Goal: Task Accomplishment & Management: Manage account settings

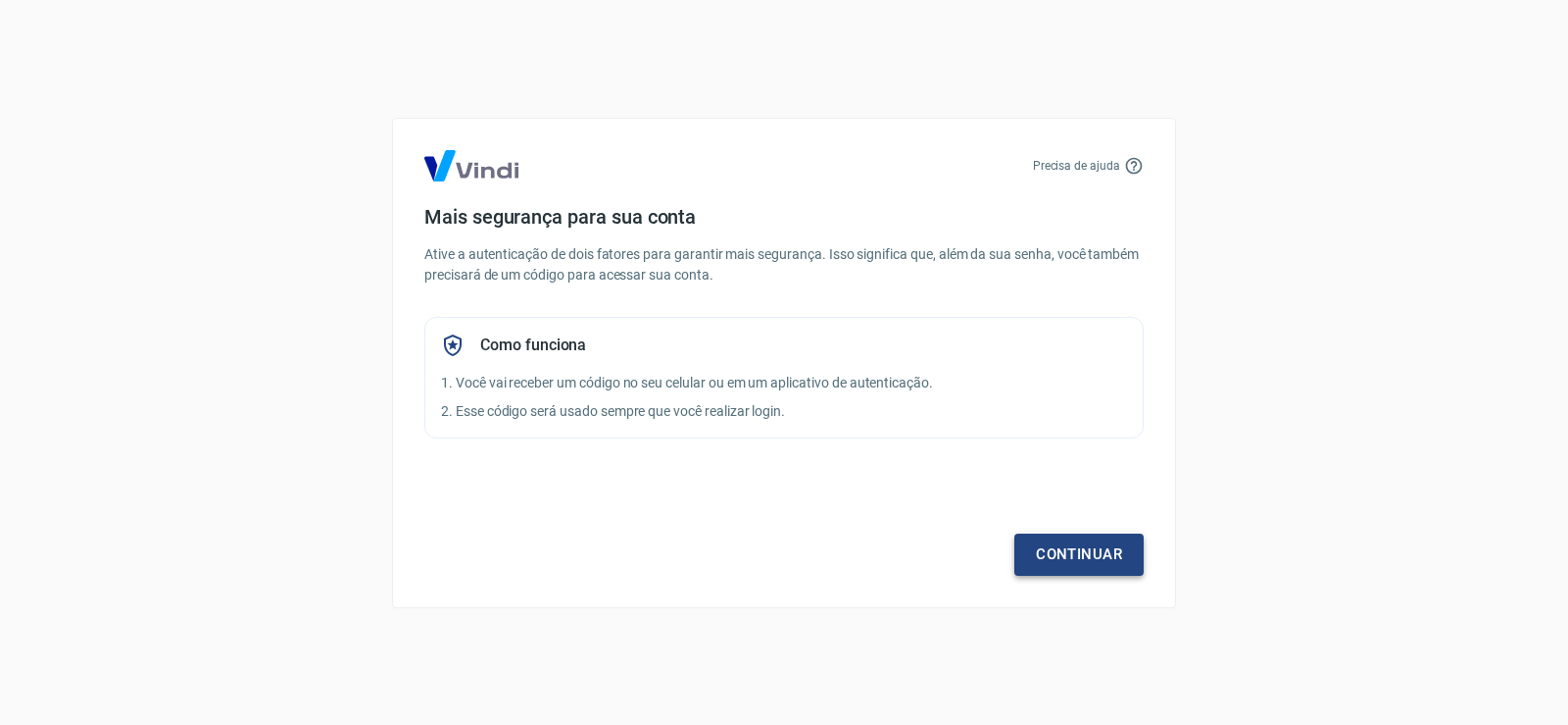
click at [1054, 559] on link "Continuar" at bounding box center [1079, 554] width 130 height 41
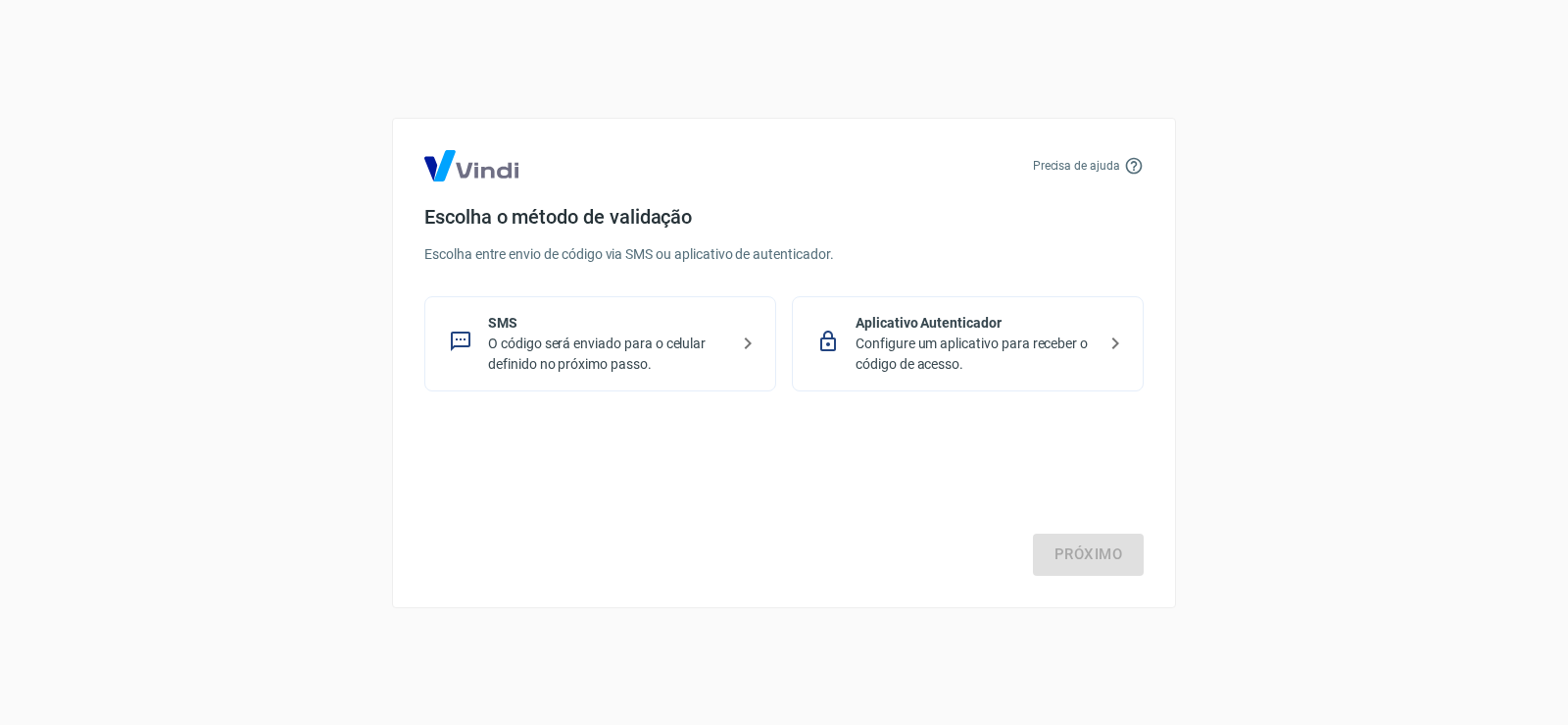
click at [610, 364] on p "O código será enviado para o celular definido no próximo passo." at bounding box center [609, 354] width 240 height 41
click at [1103, 548] on link "Próximo" at bounding box center [1088, 554] width 111 height 41
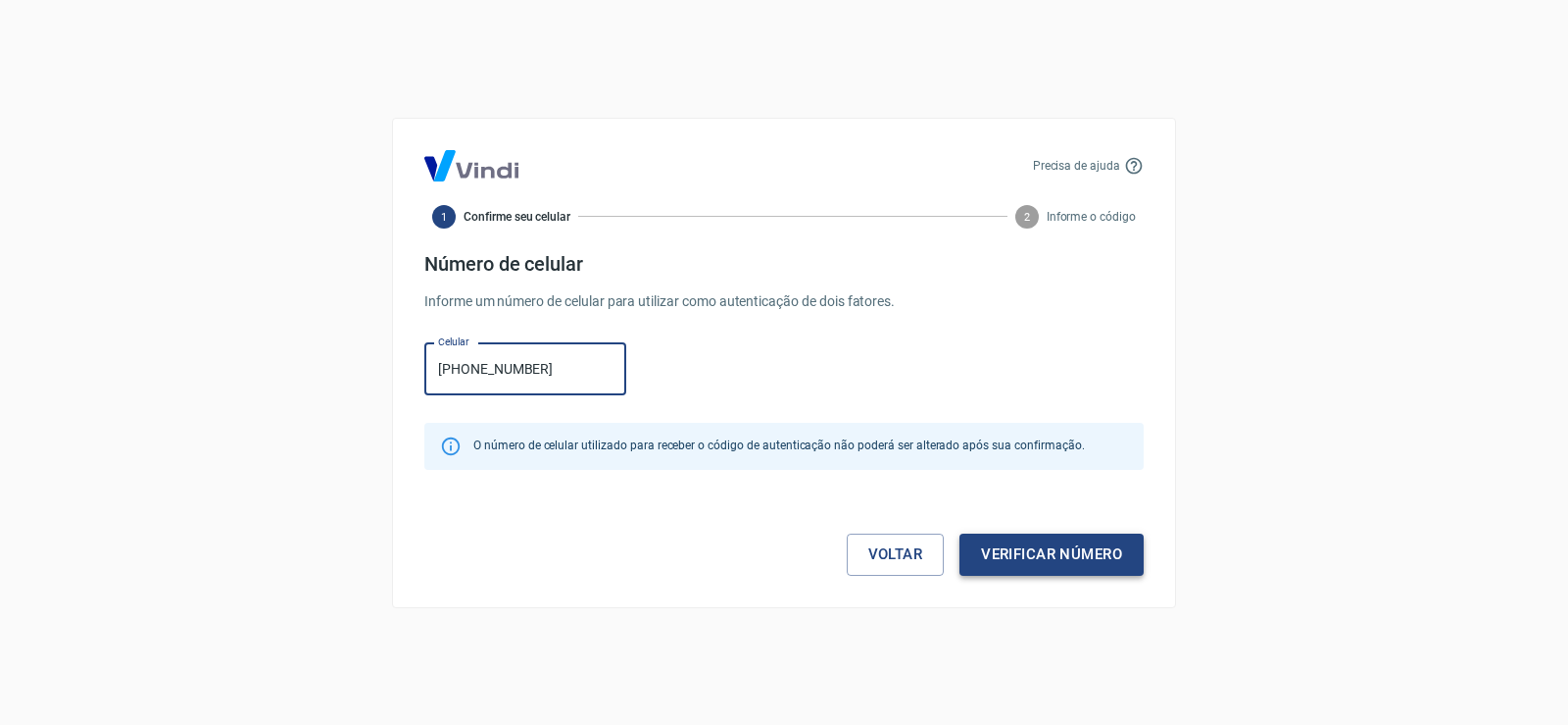
type input "[PHONE_NUMBER]"
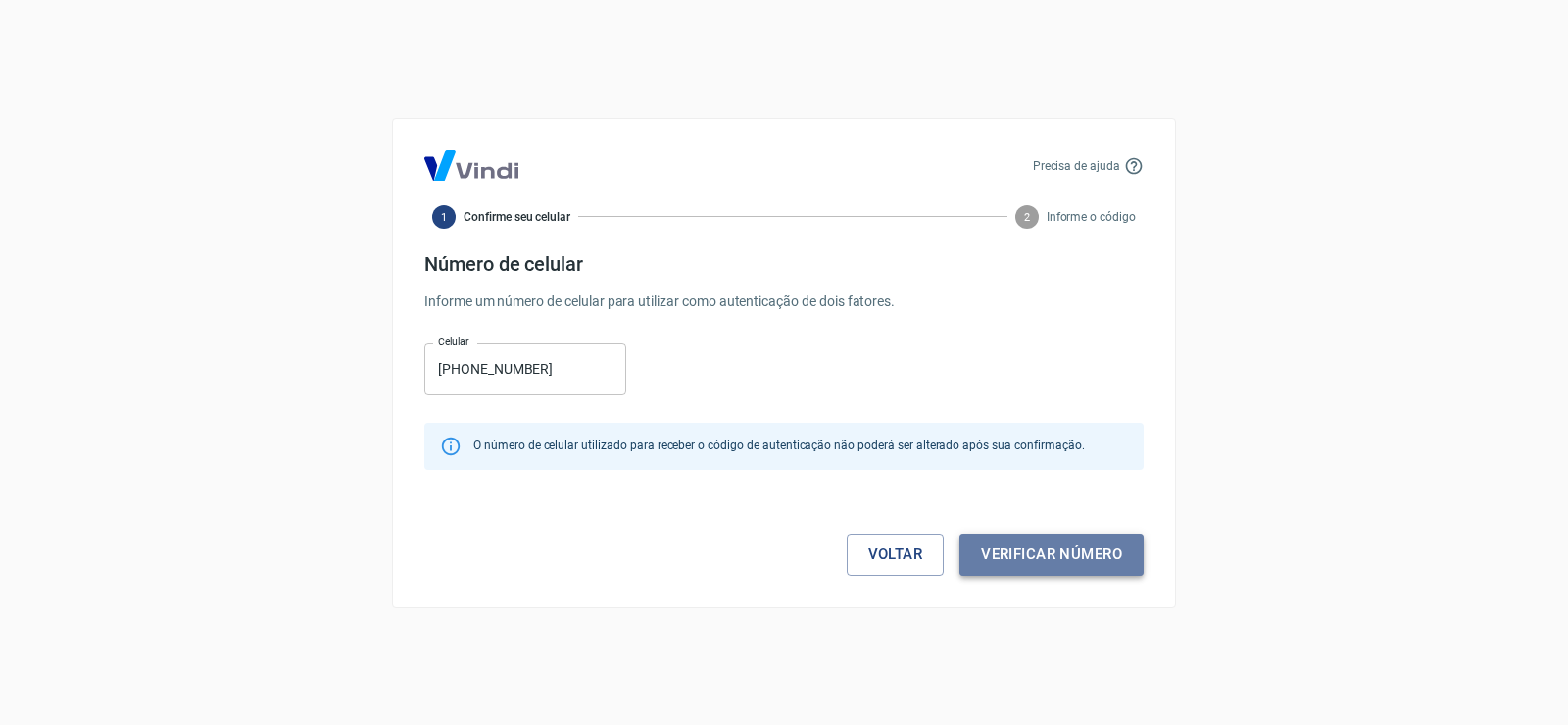
click at [1072, 552] on button "Verificar número" at bounding box center [1051, 554] width 184 height 41
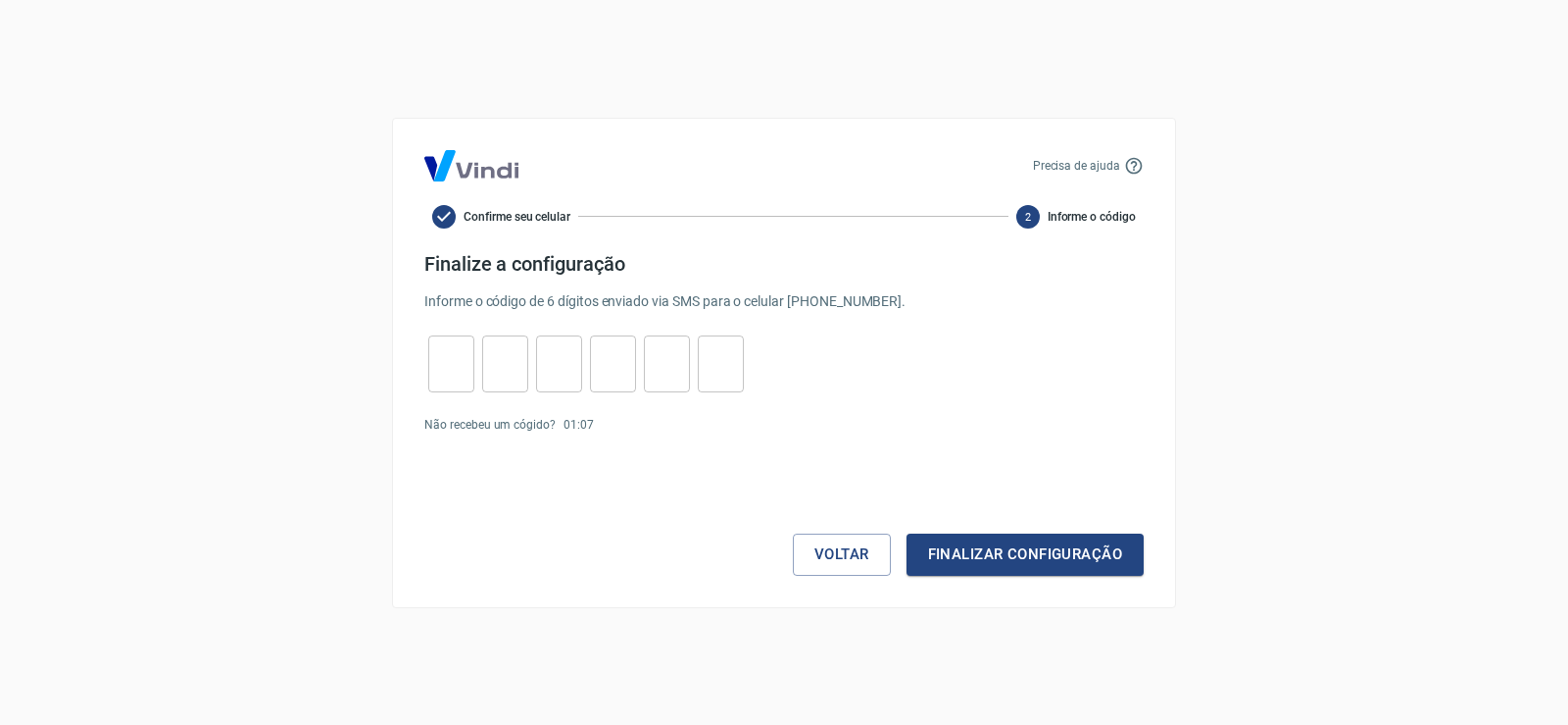
click at [459, 377] on input "tel" at bounding box center [451, 363] width 46 height 42
type input "1"
type input "4"
type input "0"
type input "9"
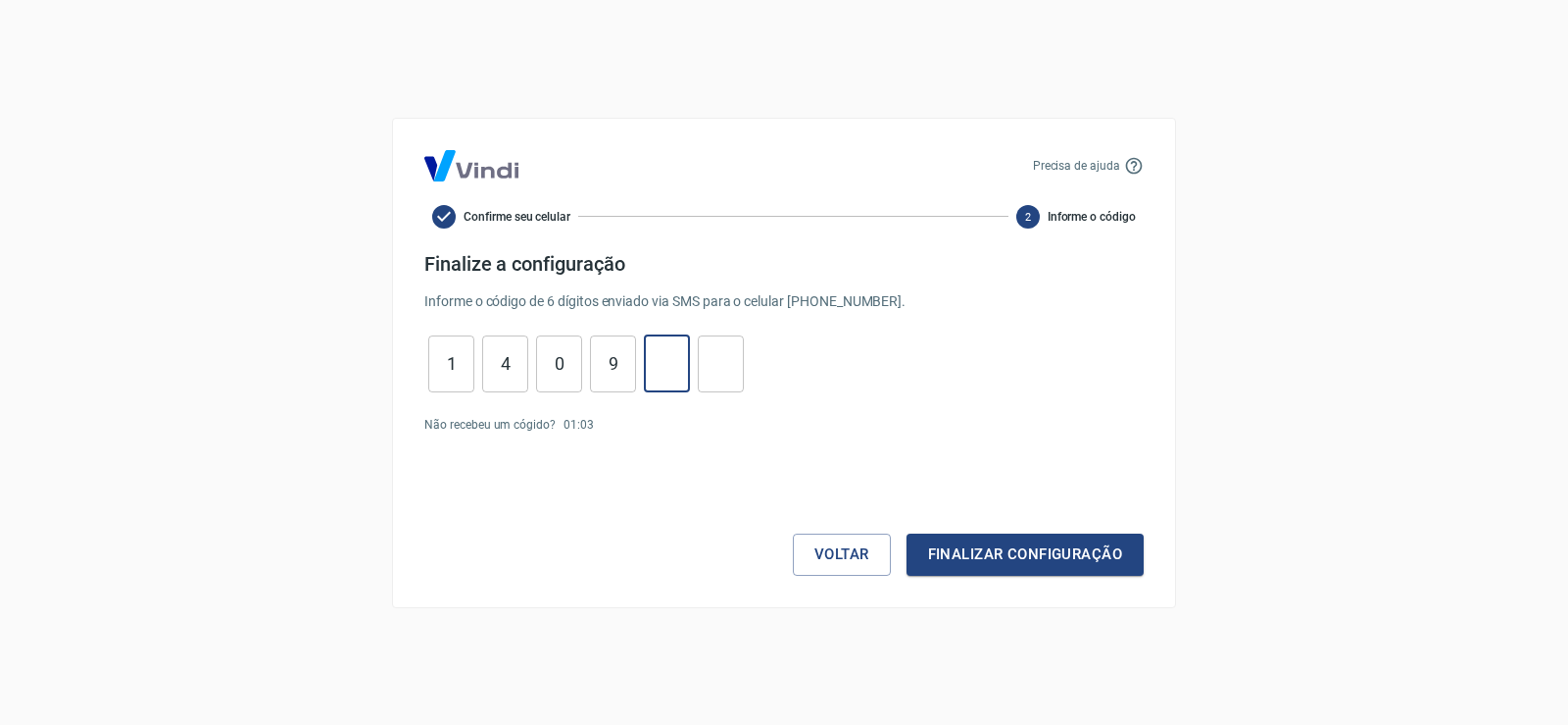
type input "8"
type input "1"
click at [1005, 549] on button "Finalizar configuração" at bounding box center [1024, 554] width 237 height 41
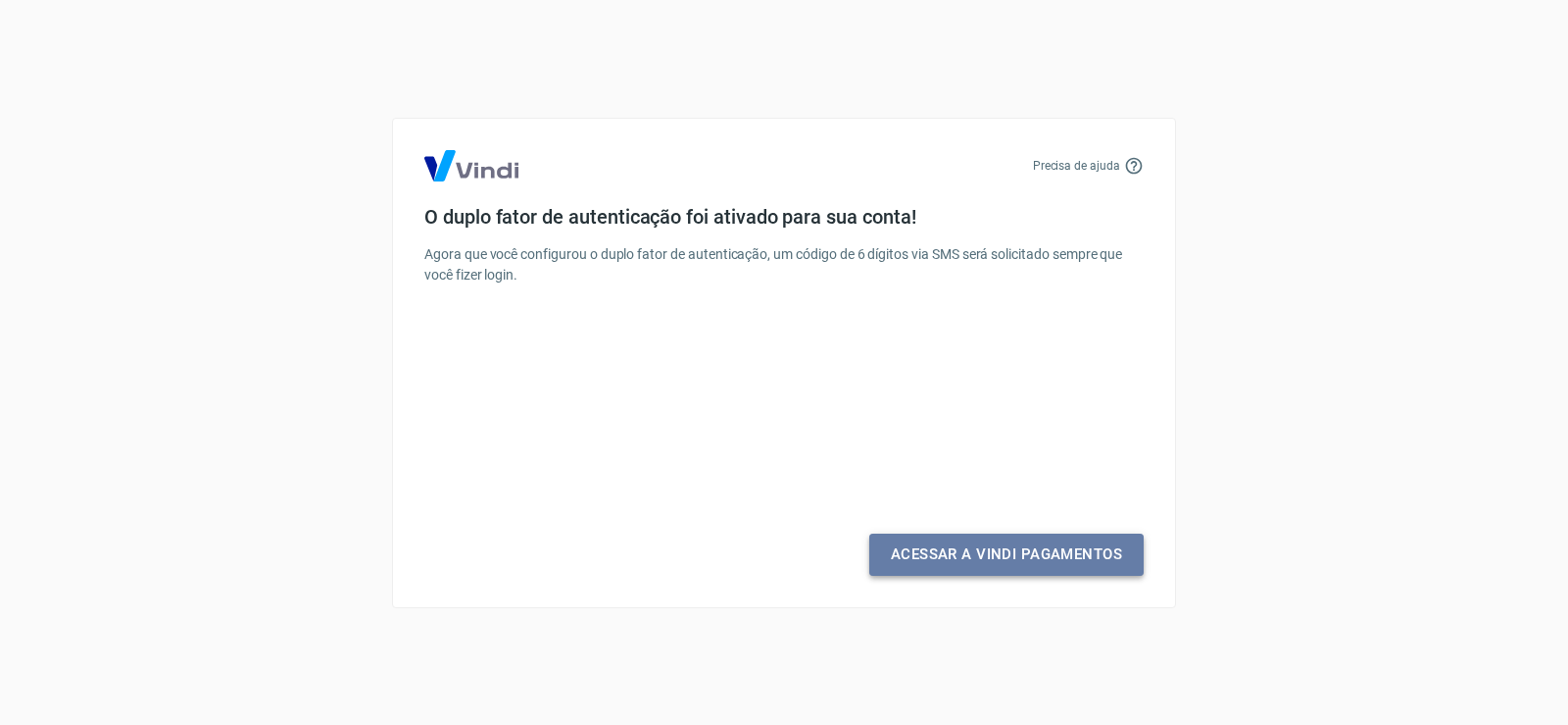
click at [986, 549] on link "Acessar a Vindi Pagamentos" at bounding box center [1006, 554] width 274 height 41
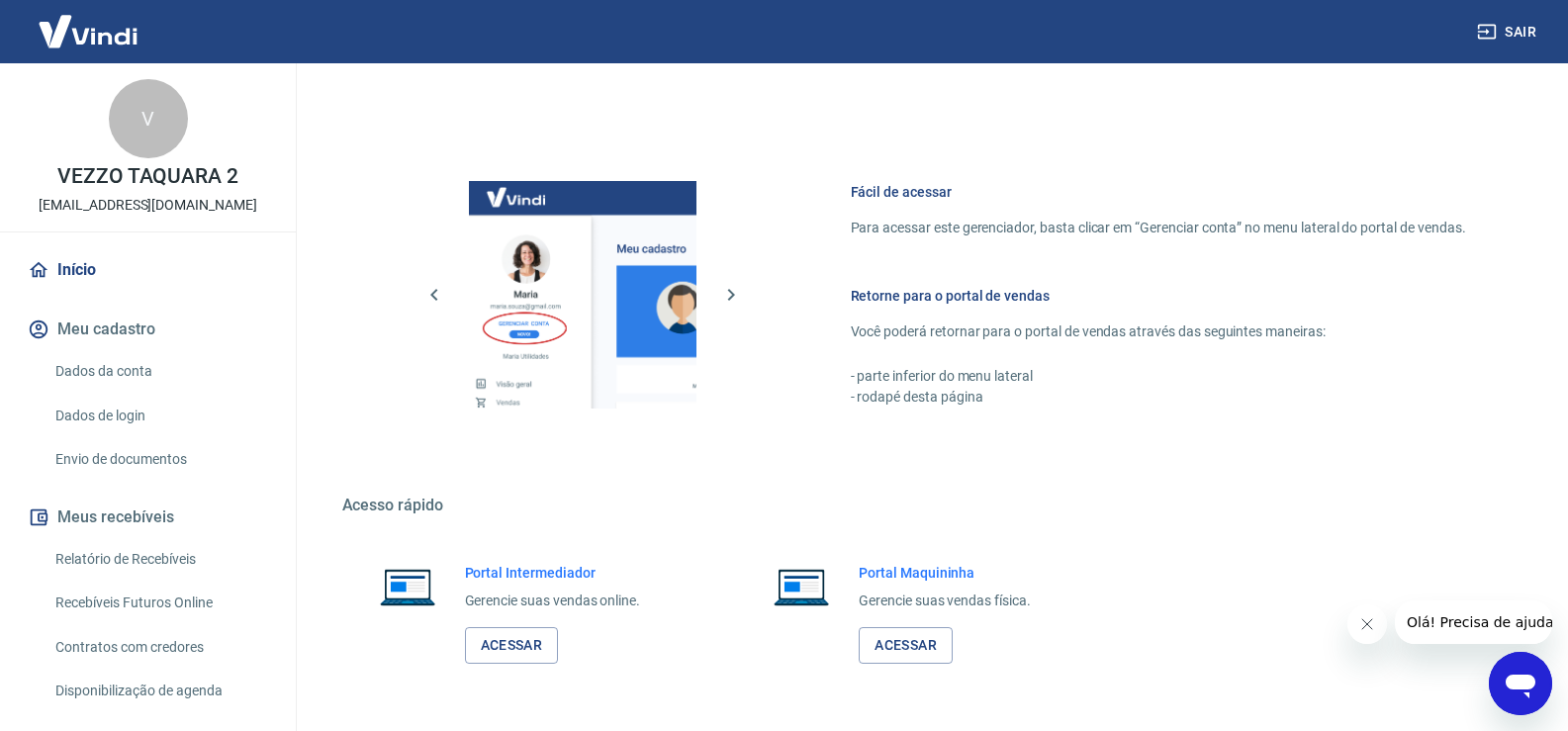
scroll to position [1054, 0]
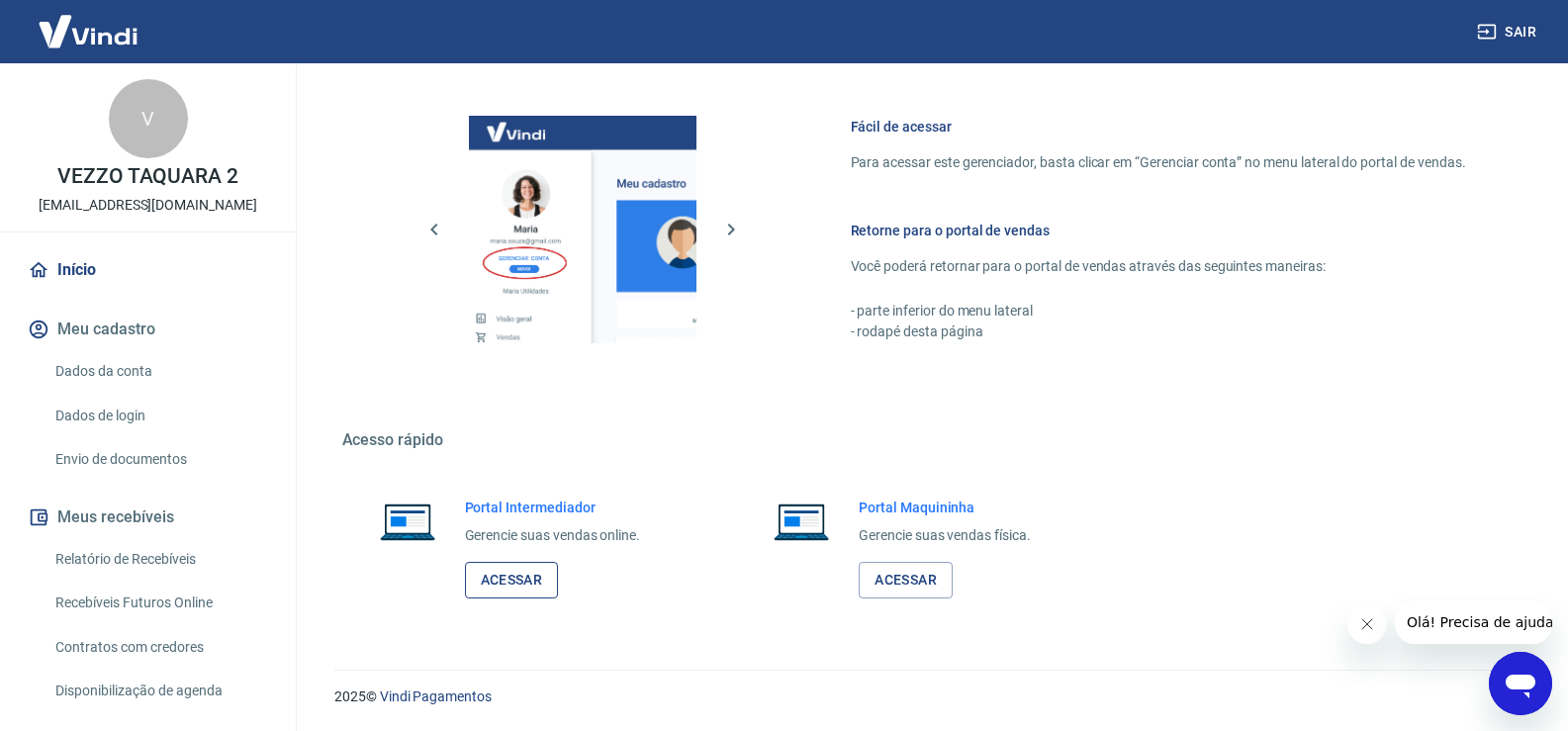
click at [510, 576] on link "Acessar" at bounding box center [512, 579] width 94 height 37
